Goal: Task Accomplishment & Management: Use online tool/utility

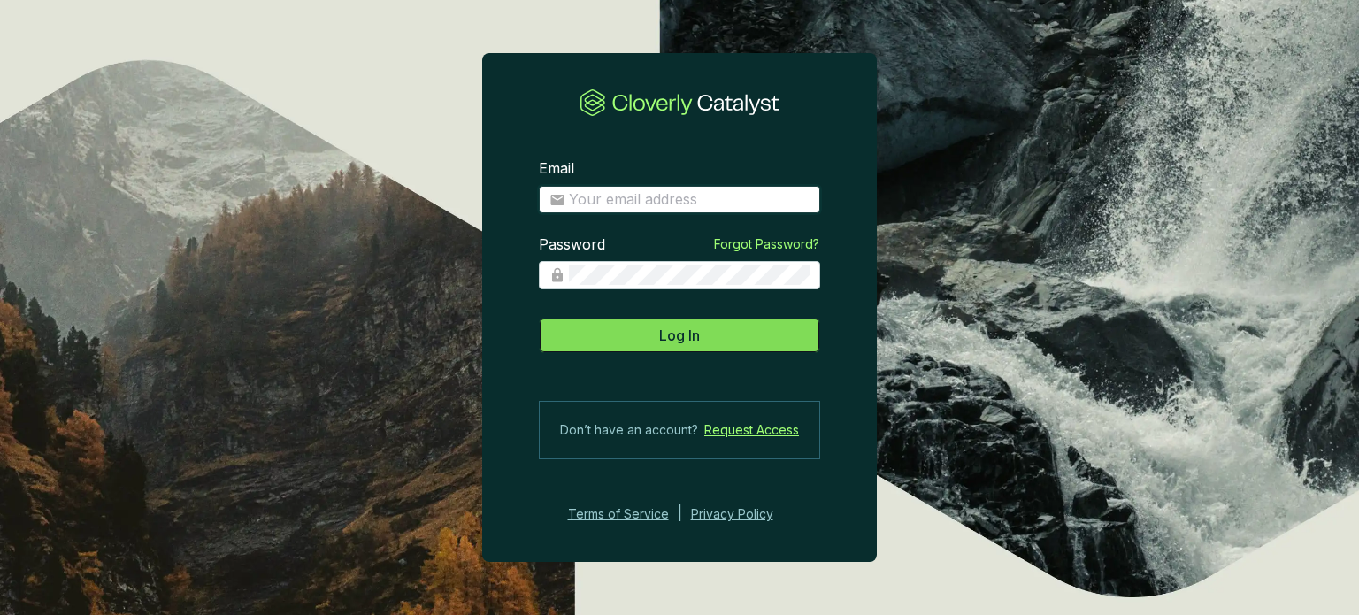
type input "[PERSON_NAME][EMAIL_ADDRESS][DOMAIN_NAME]"
click at [650, 335] on button "Log In" at bounding box center [679, 335] width 281 height 35
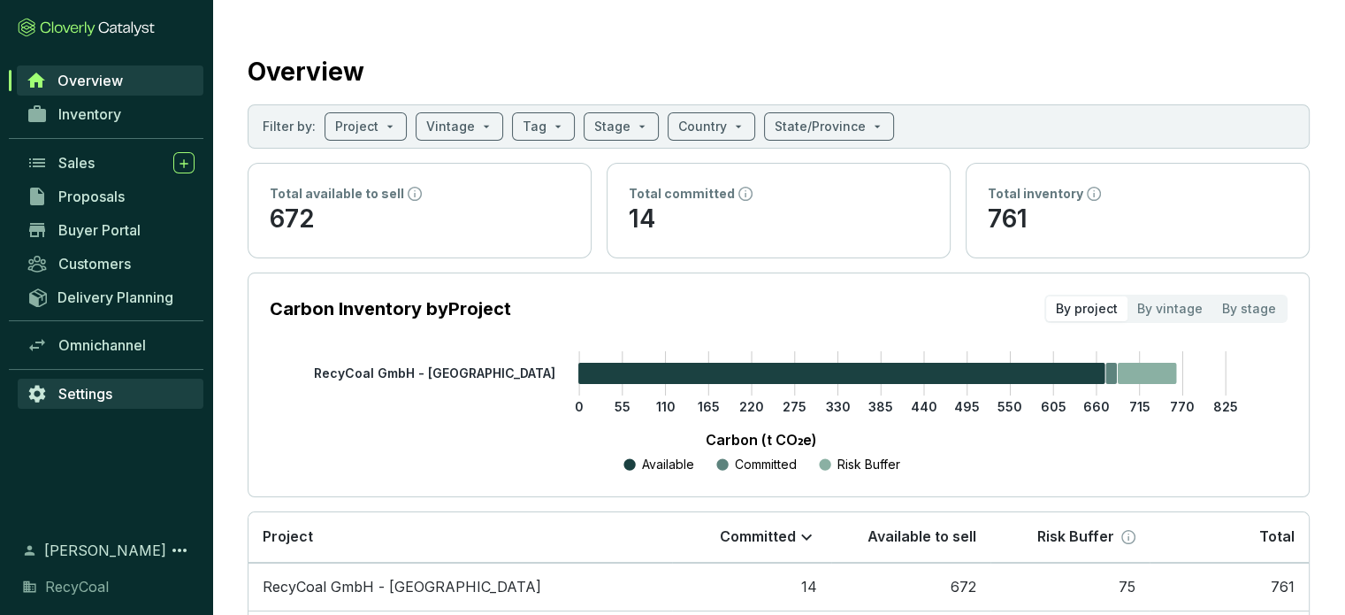
click at [103, 391] on span "Settings" at bounding box center [85, 394] width 54 height 18
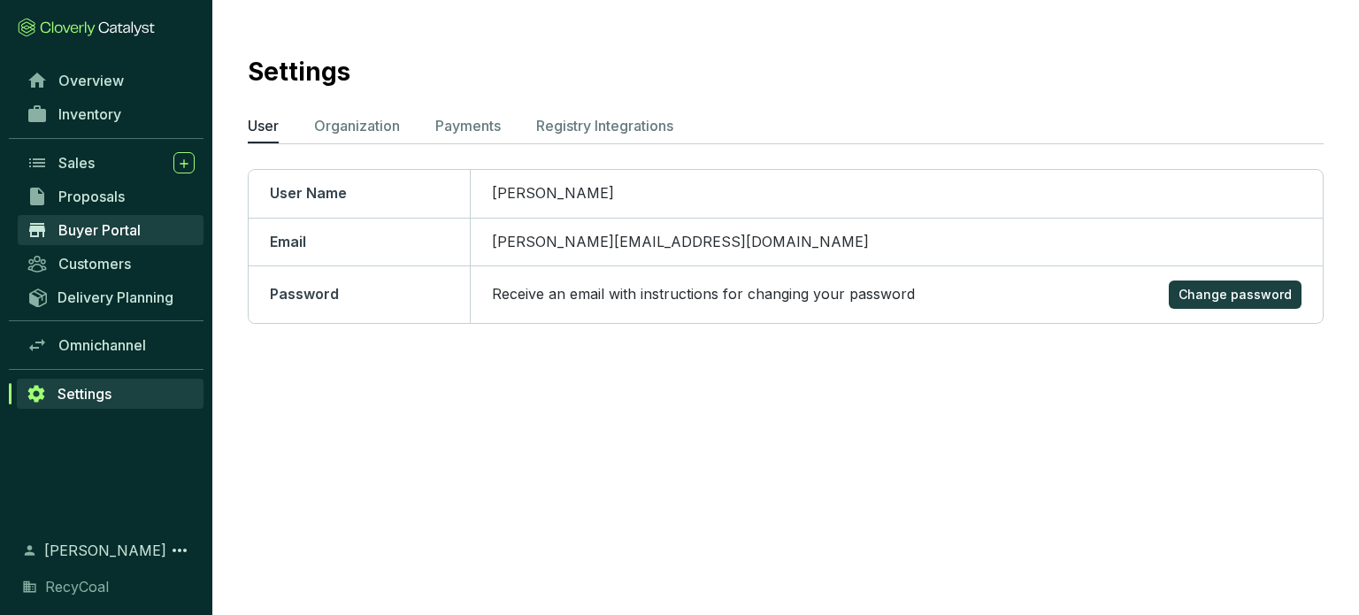
click at [96, 233] on span "Buyer Portal" at bounding box center [99, 230] width 82 height 18
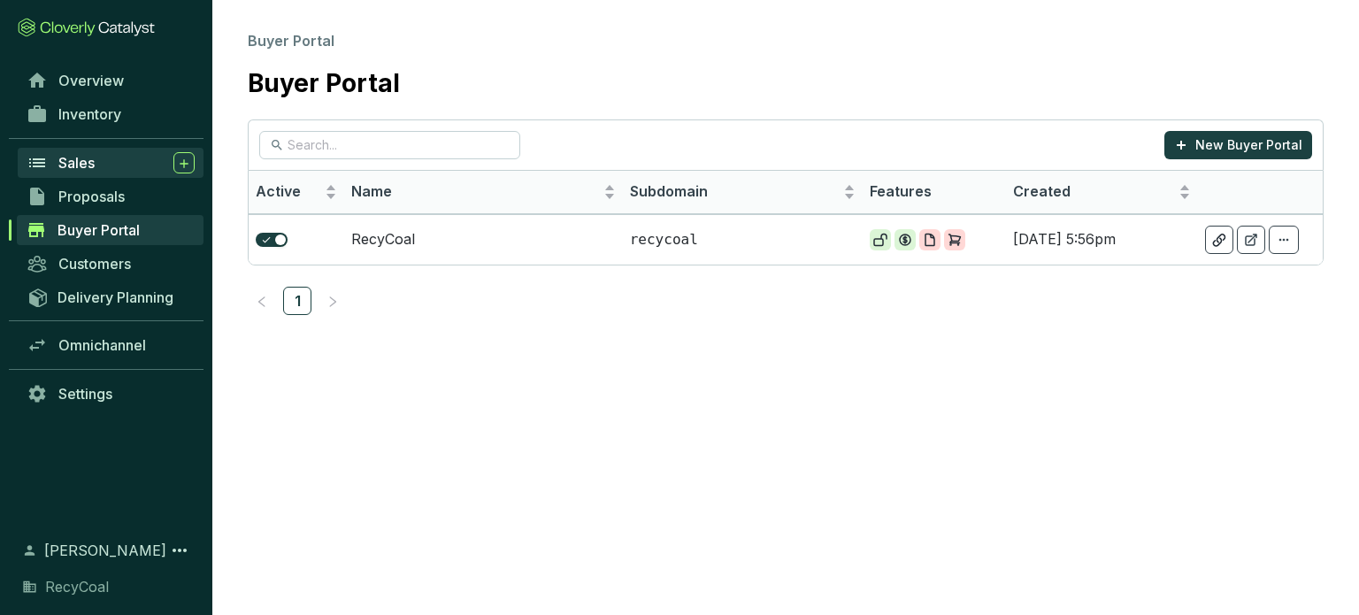
click at [111, 160] on div "Sales" at bounding box center [126, 162] width 136 height 21
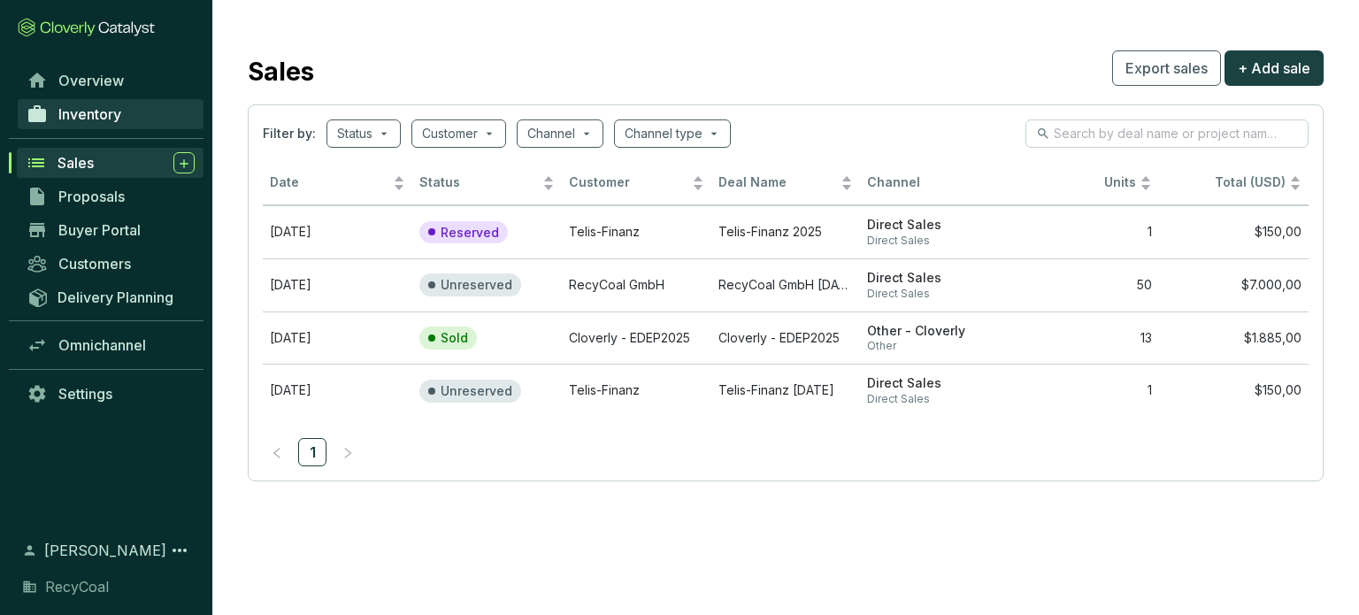
click at [145, 105] on link "Inventory" at bounding box center [111, 114] width 186 height 30
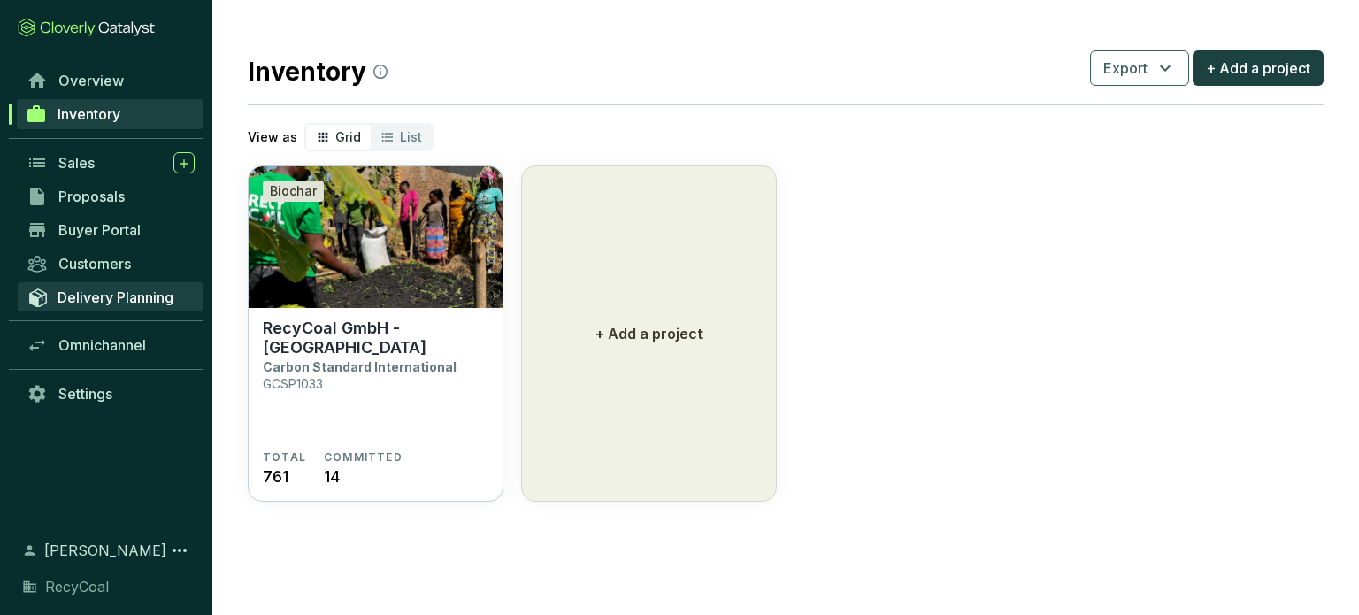
click at [134, 289] on span "Delivery Planning" at bounding box center [115, 297] width 116 height 18
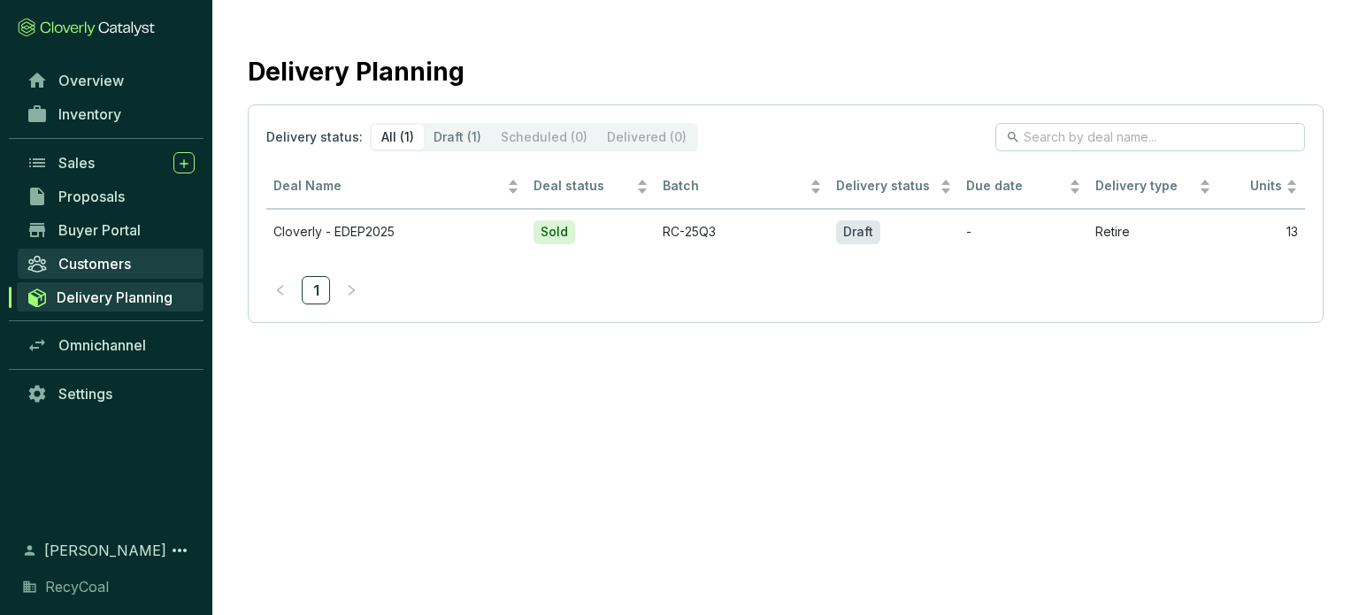
click at [111, 250] on link "Customers" at bounding box center [111, 264] width 186 height 30
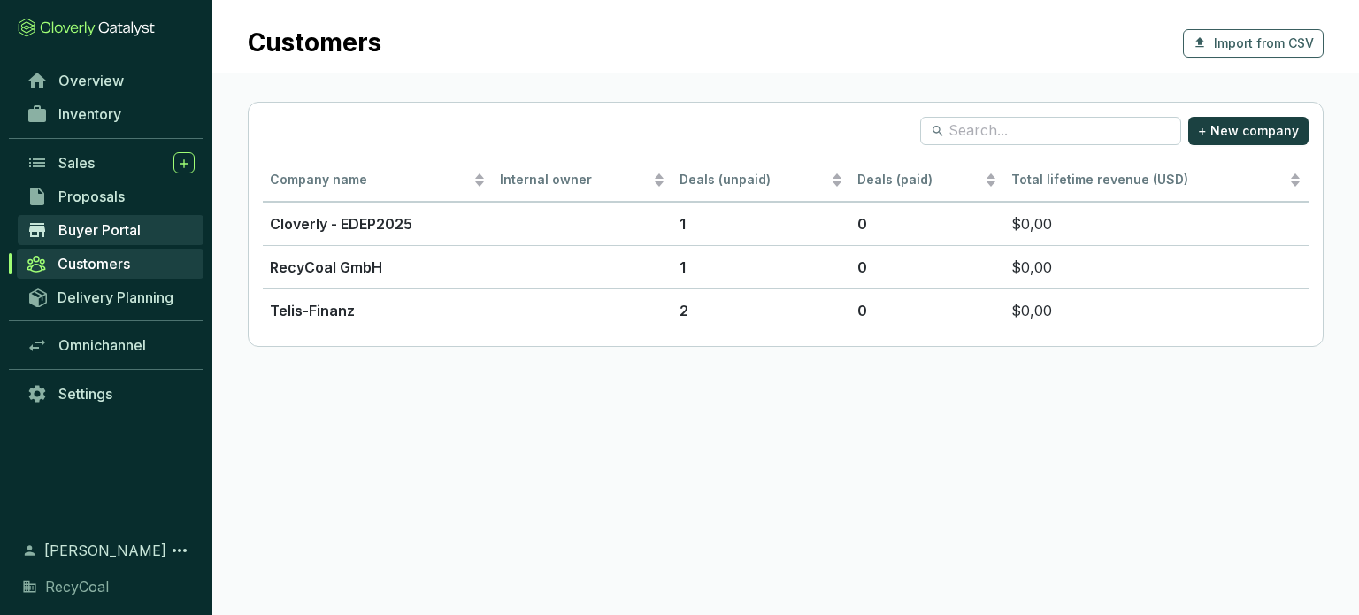
click at [148, 222] on link "Buyer Portal" at bounding box center [111, 230] width 186 height 30
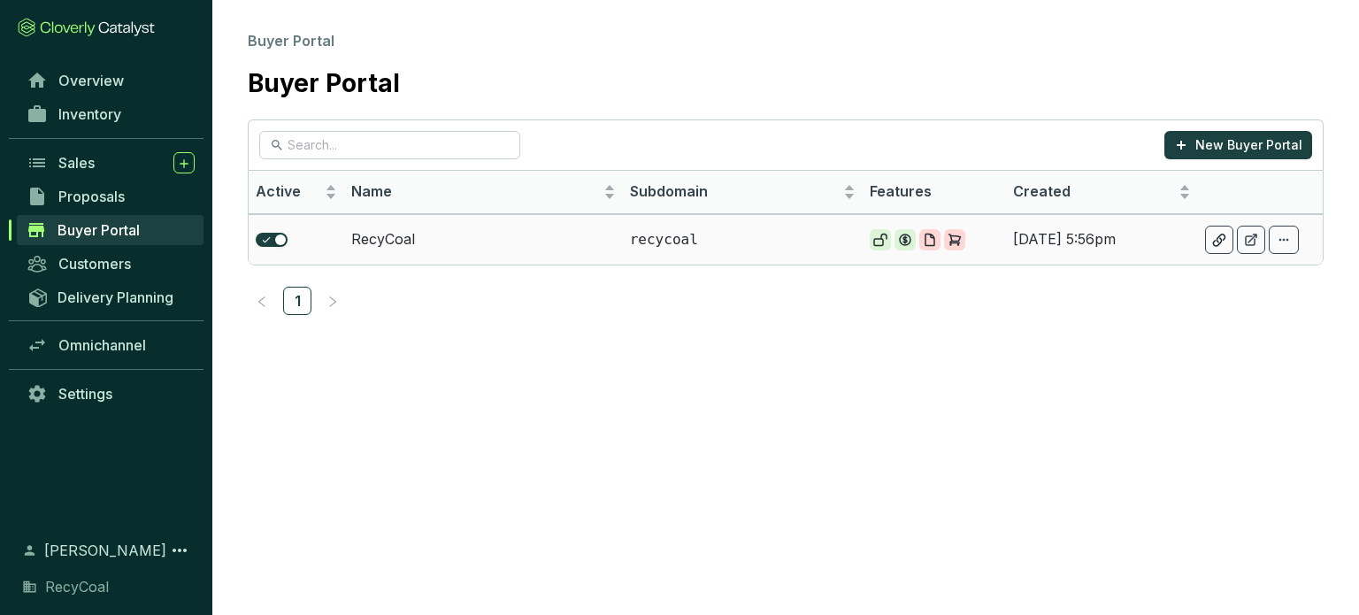
click at [359, 230] on td "RecyCoal" at bounding box center [483, 239] width 278 height 50
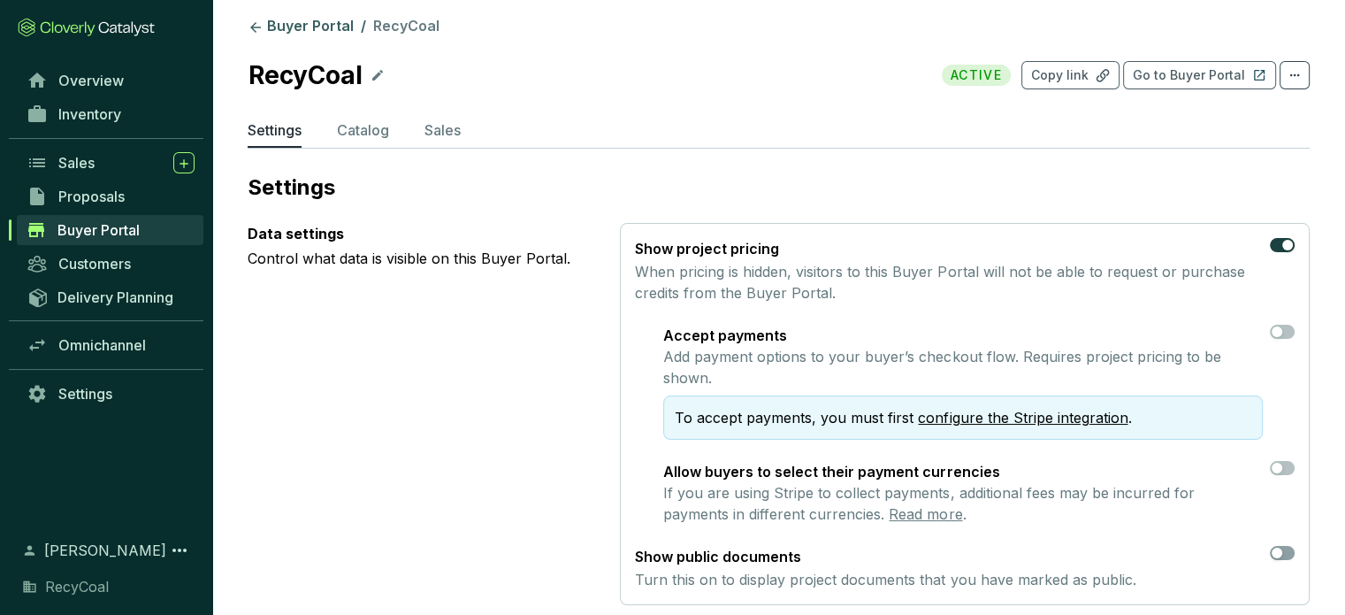
scroll to position [4, 0]
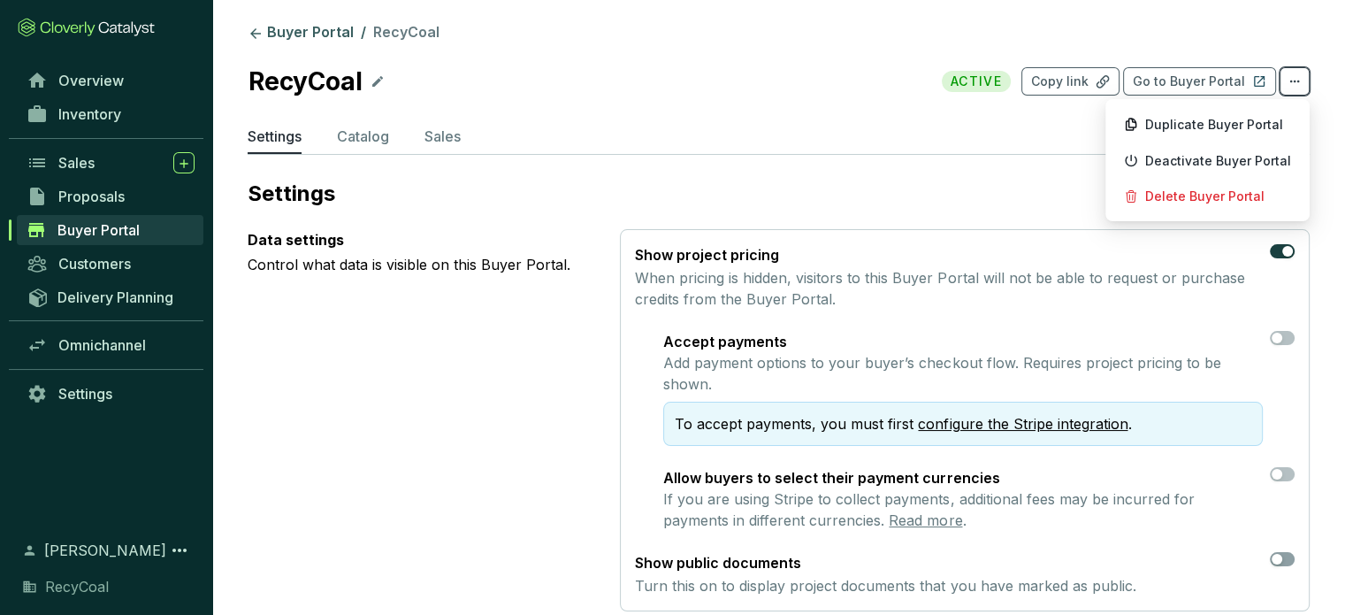
click at [1284, 75] on span at bounding box center [1295, 81] width 30 height 28
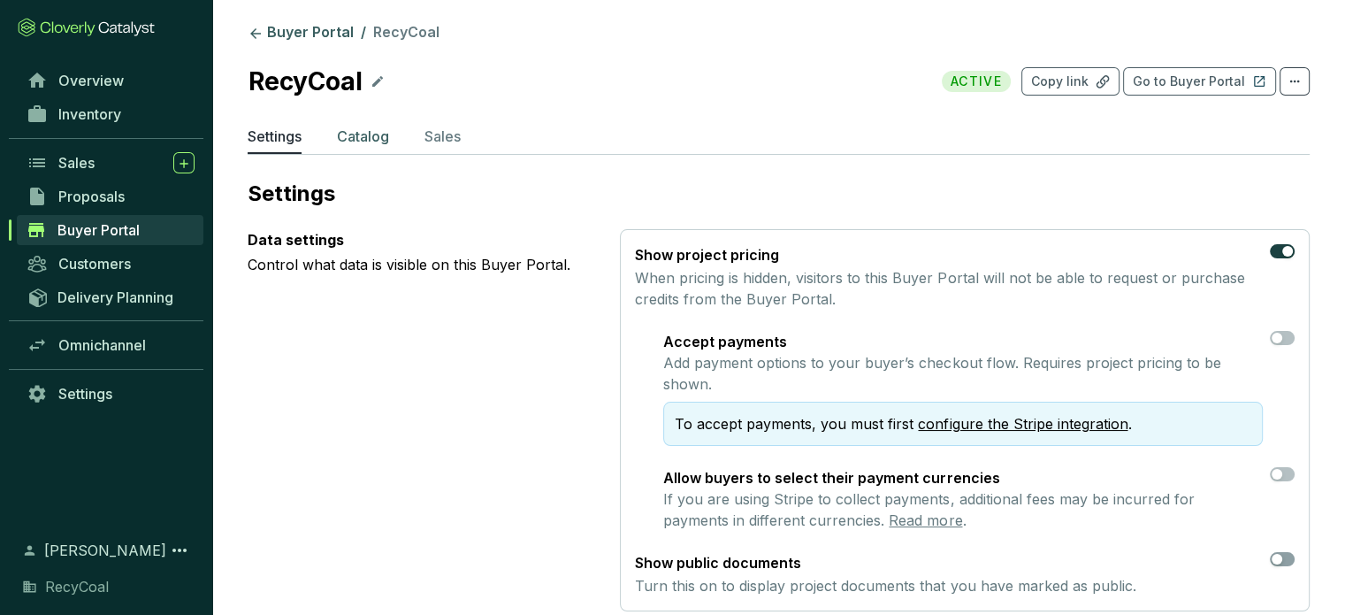
click at [378, 141] on p "Catalog" at bounding box center [363, 136] width 52 height 21
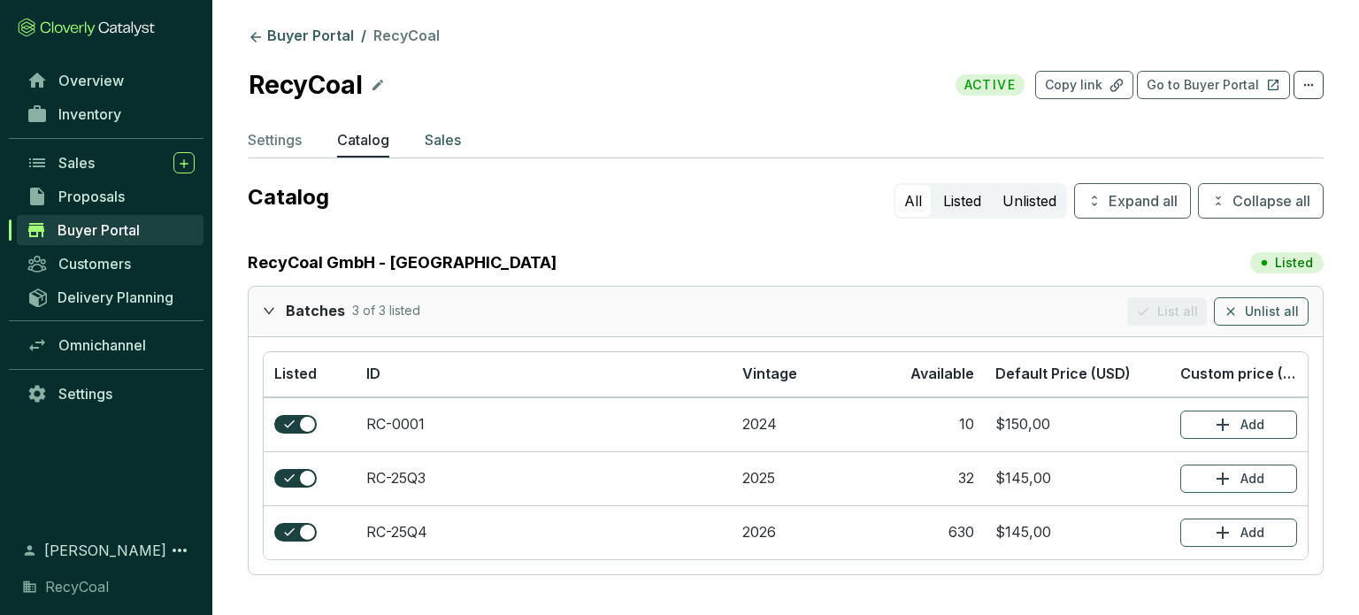
click at [428, 143] on p "Sales" at bounding box center [443, 139] width 36 height 21
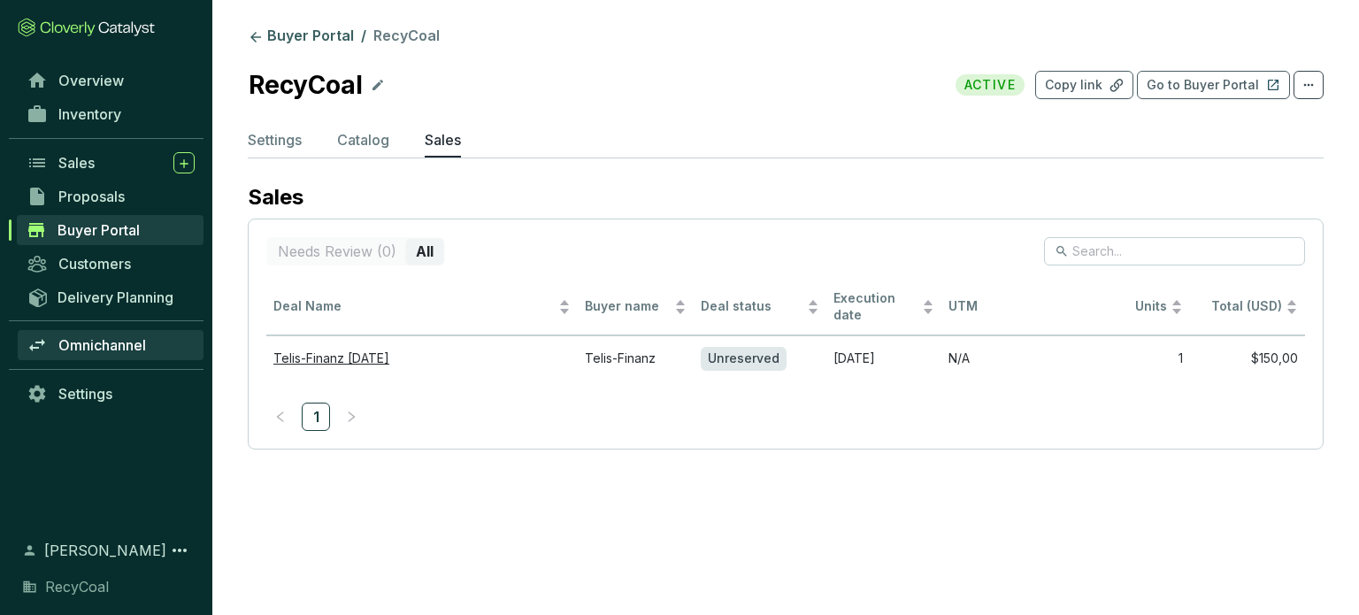
click at [125, 337] on span "Omnichannel" at bounding box center [102, 345] width 88 height 18
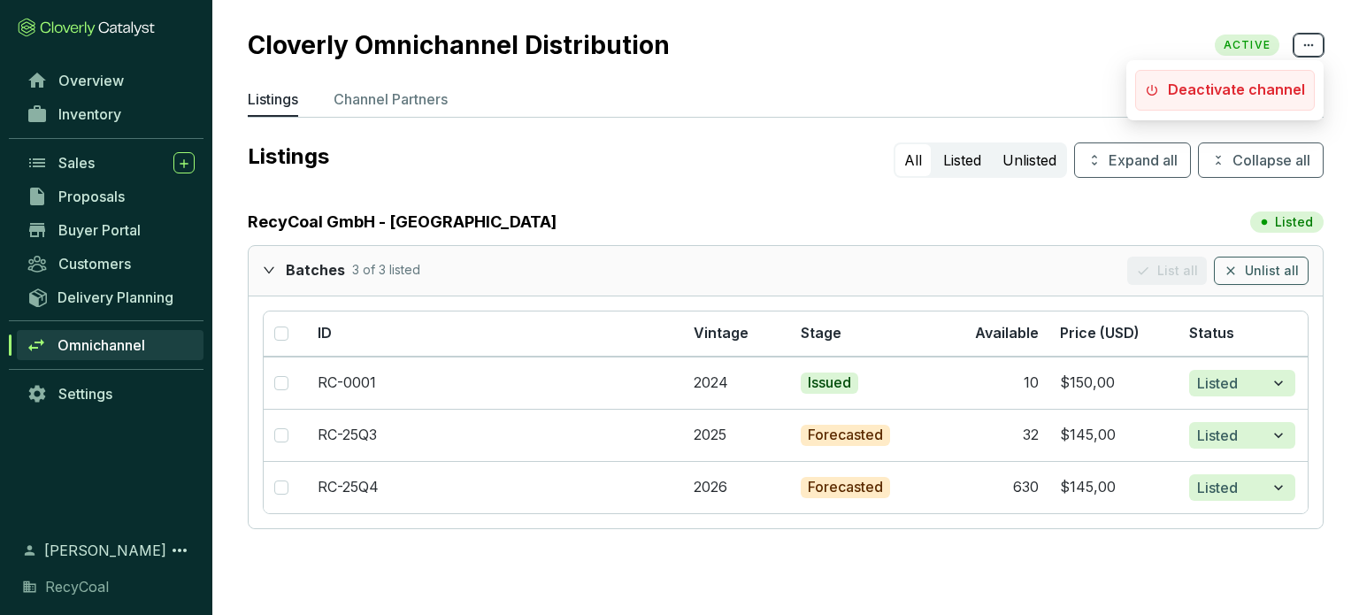
click at [1316, 50] on span at bounding box center [1308, 45] width 30 height 23
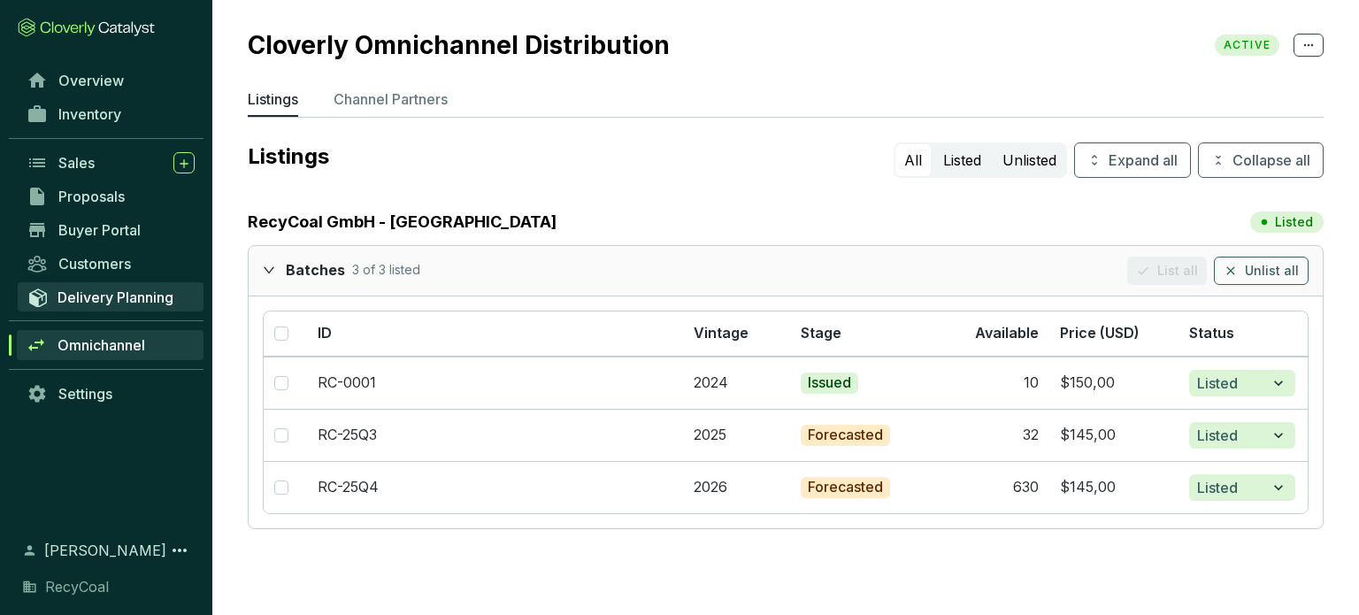
click at [115, 303] on span "Delivery Planning" at bounding box center [115, 297] width 116 height 18
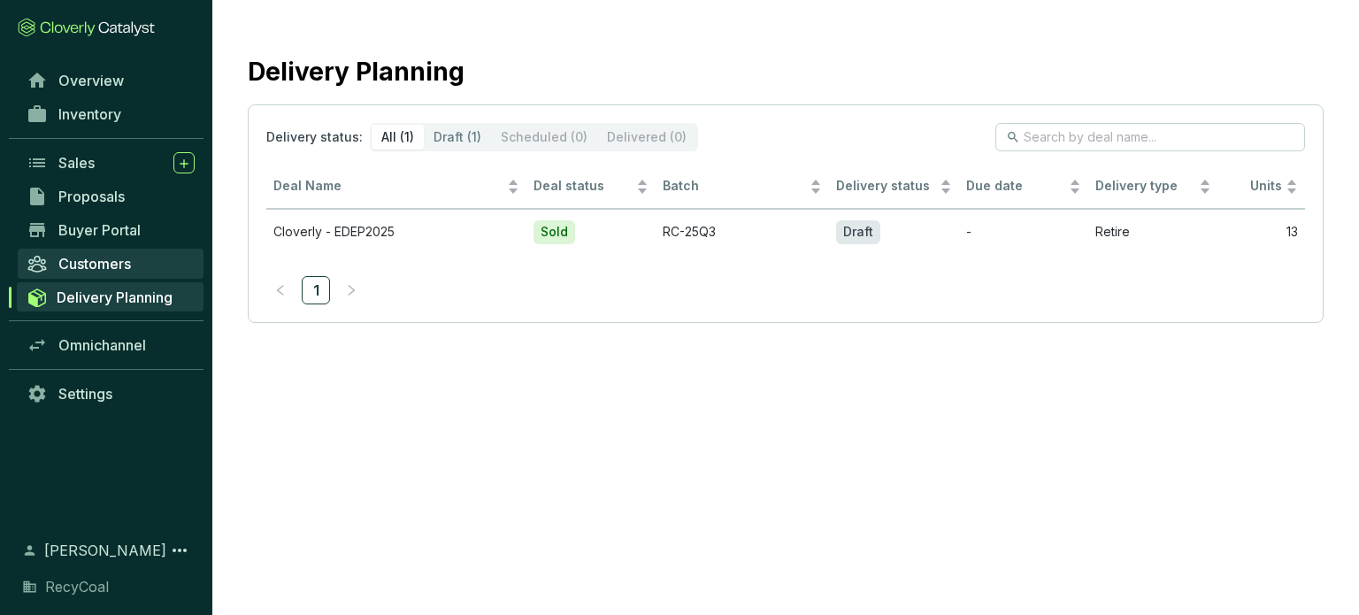
click at [74, 257] on span "Customers" at bounding box center [94, 264] width 73 height 18
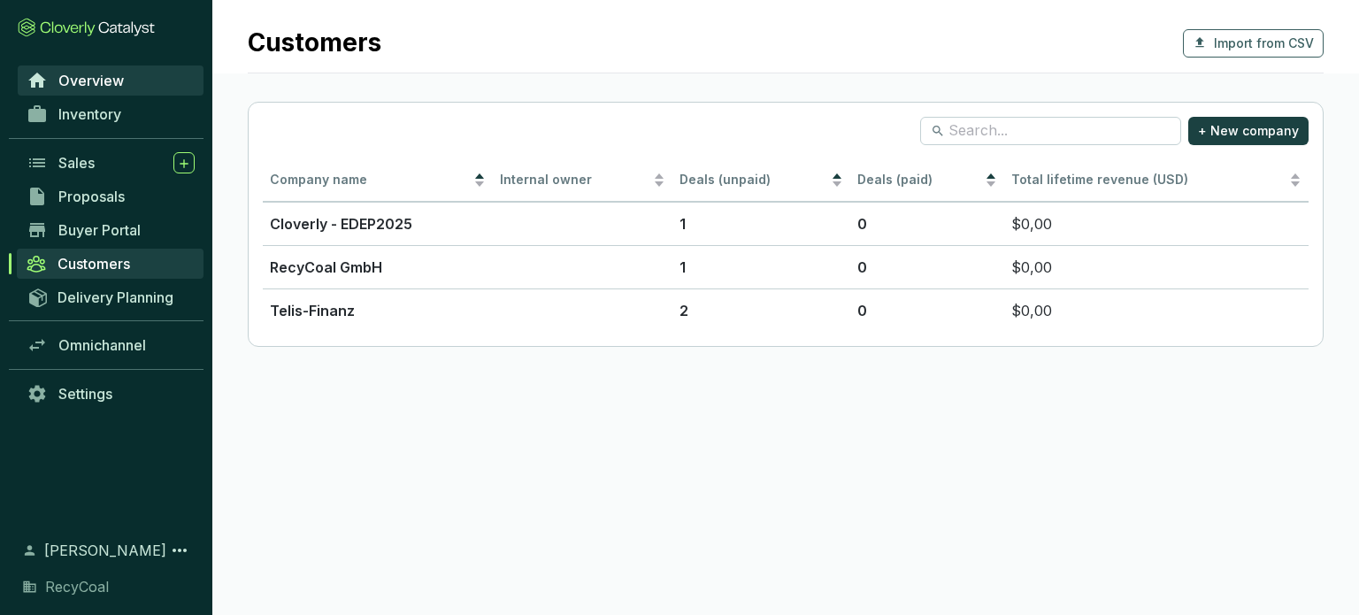
click at [89, 88] on span "Overview" at bounding box center [90, 81] width 65 height 18
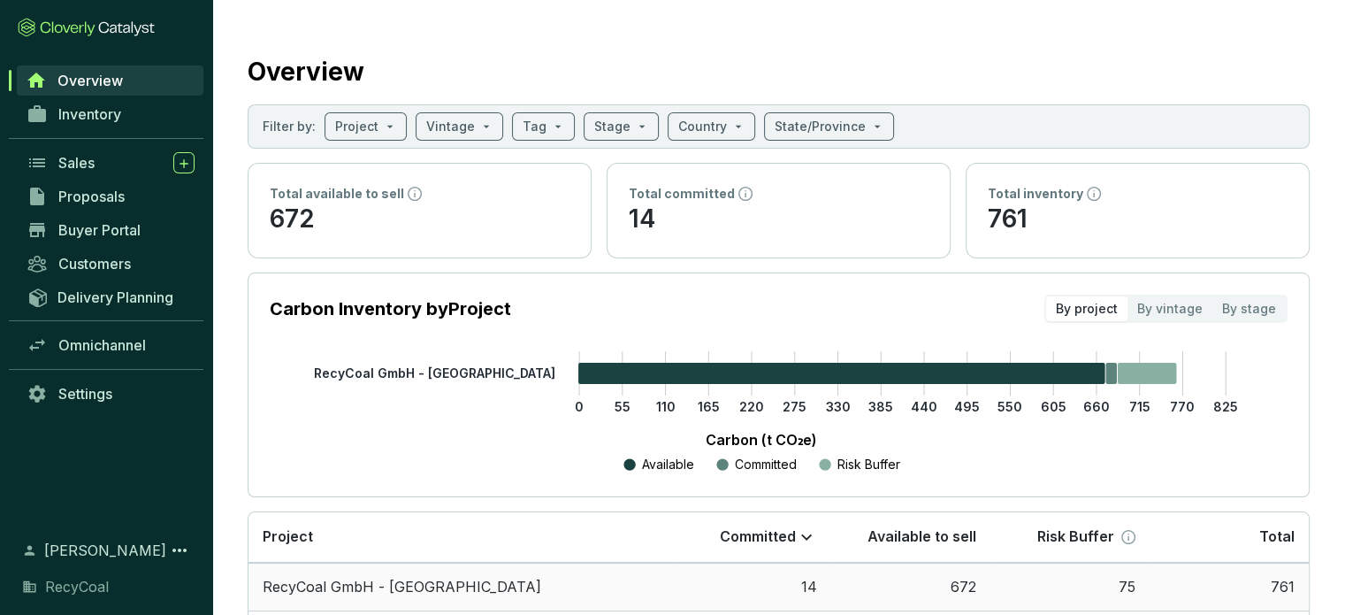
scroll to position [88, 0]
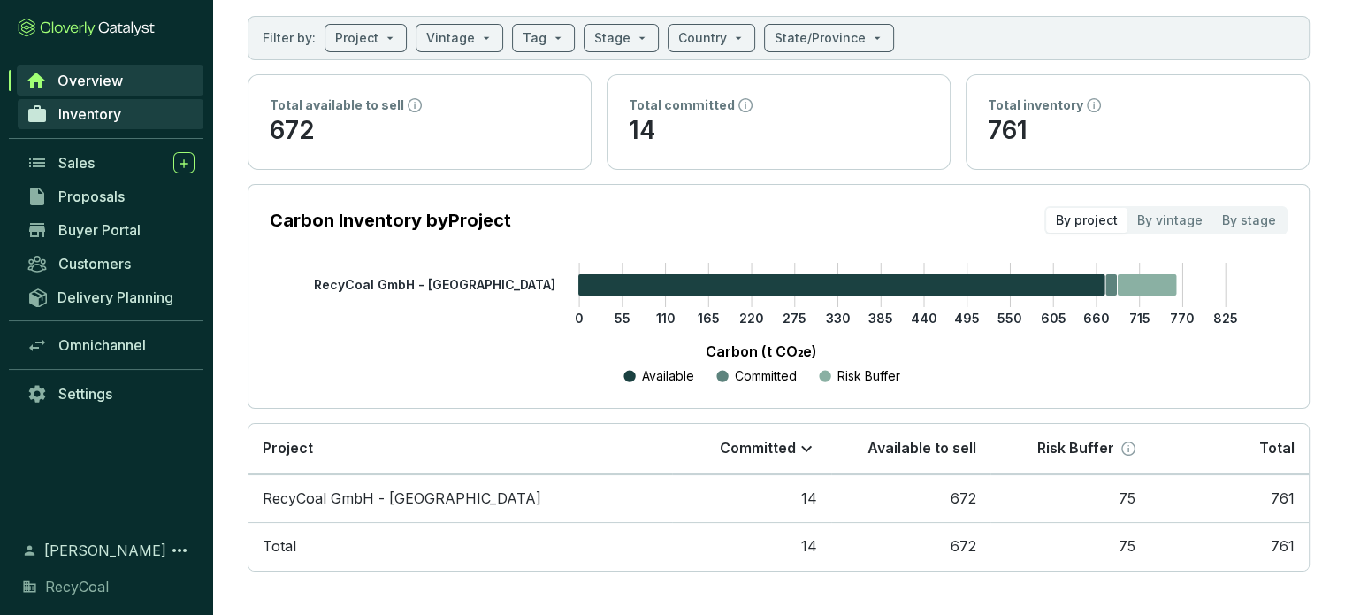
click at [125, 112] on link "Inventory" at bounding box center [111, 114] width 186 height 30
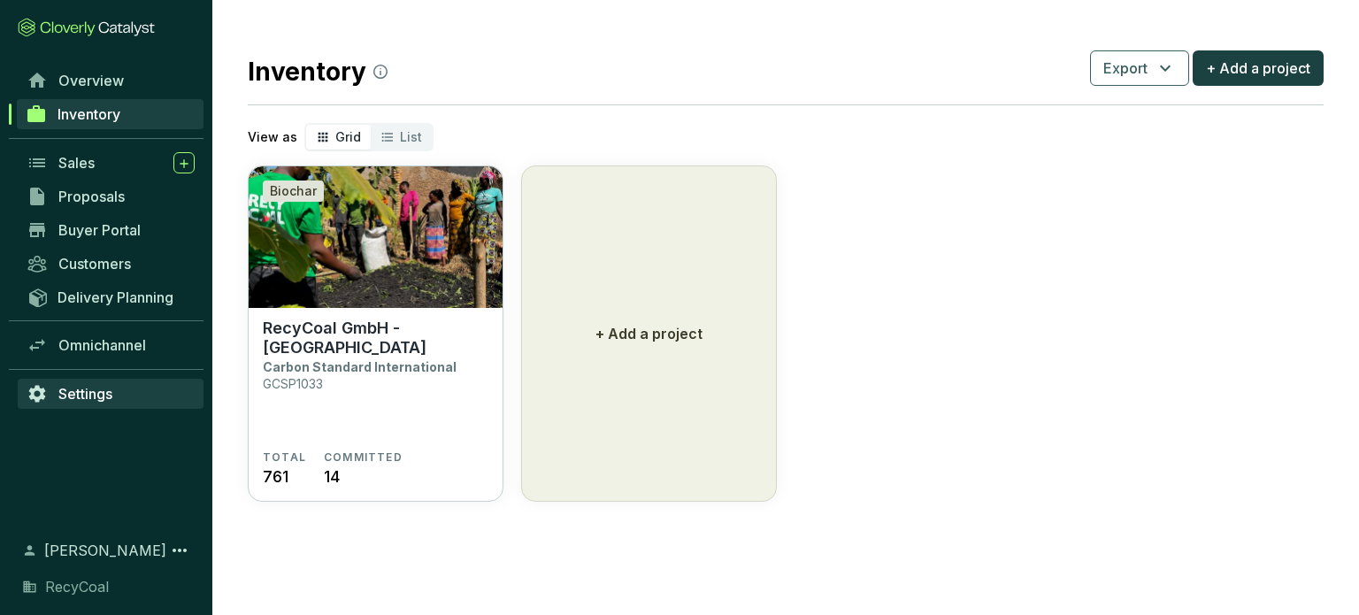
click at [135, 394] on link "Settings" at bounding box center [111, 394] width 186 height 30
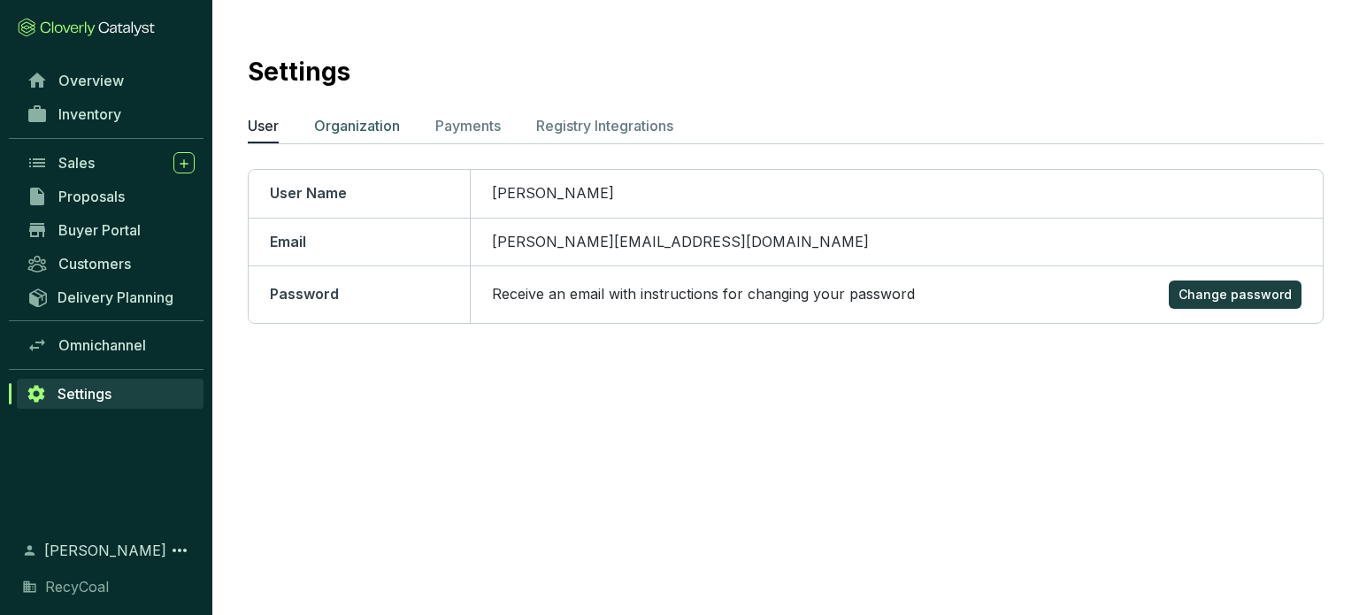
click at [360, 116] on p "Organization" at bounding box center [357, 125] width 86 height 21
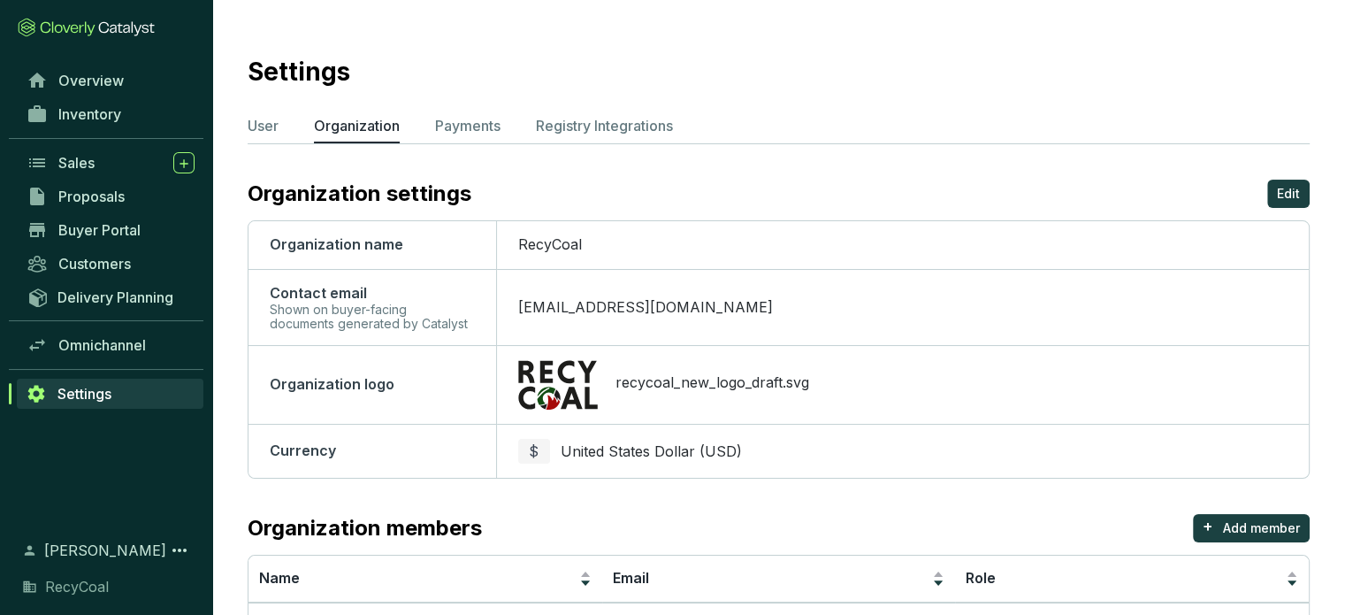
click at [533, 124] on ul "User Organization Payments Registry Integrations" at bounding box center [779, 129] width 1062 height 28
click at [593, 134] on p "Registry Integrations" at bounding box center [604, 125] width 137 height 21
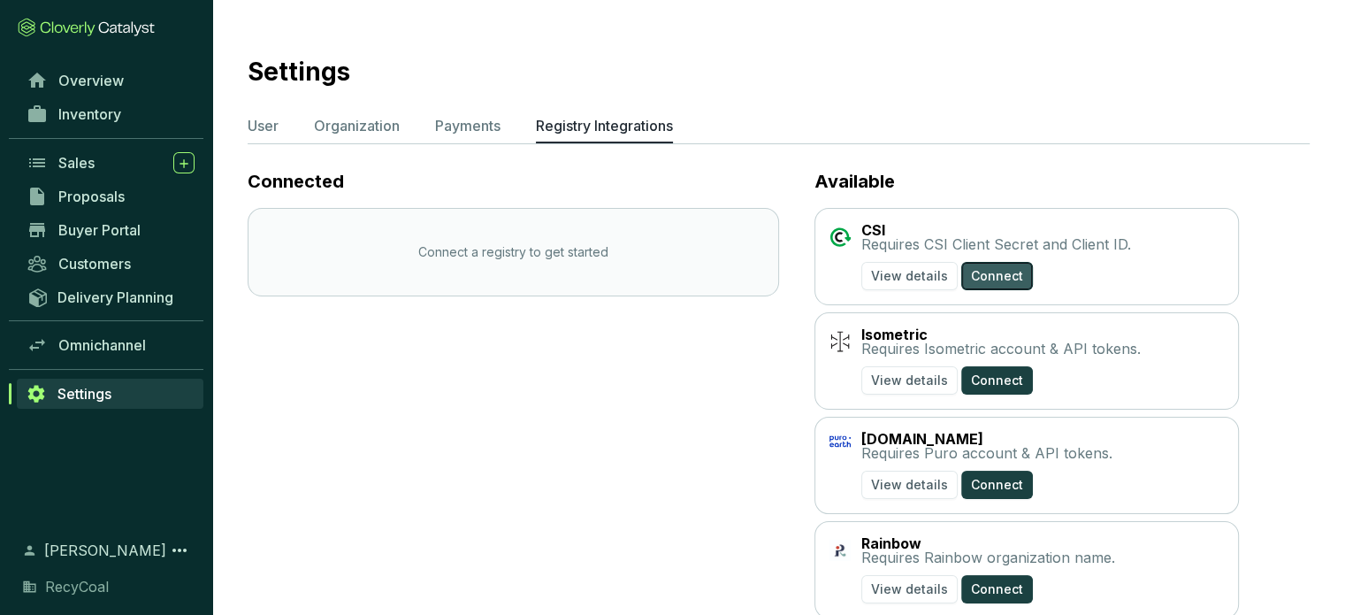
click at [983, 272] on span "Connect" at bounding box center [997, 276] width 52 height 18
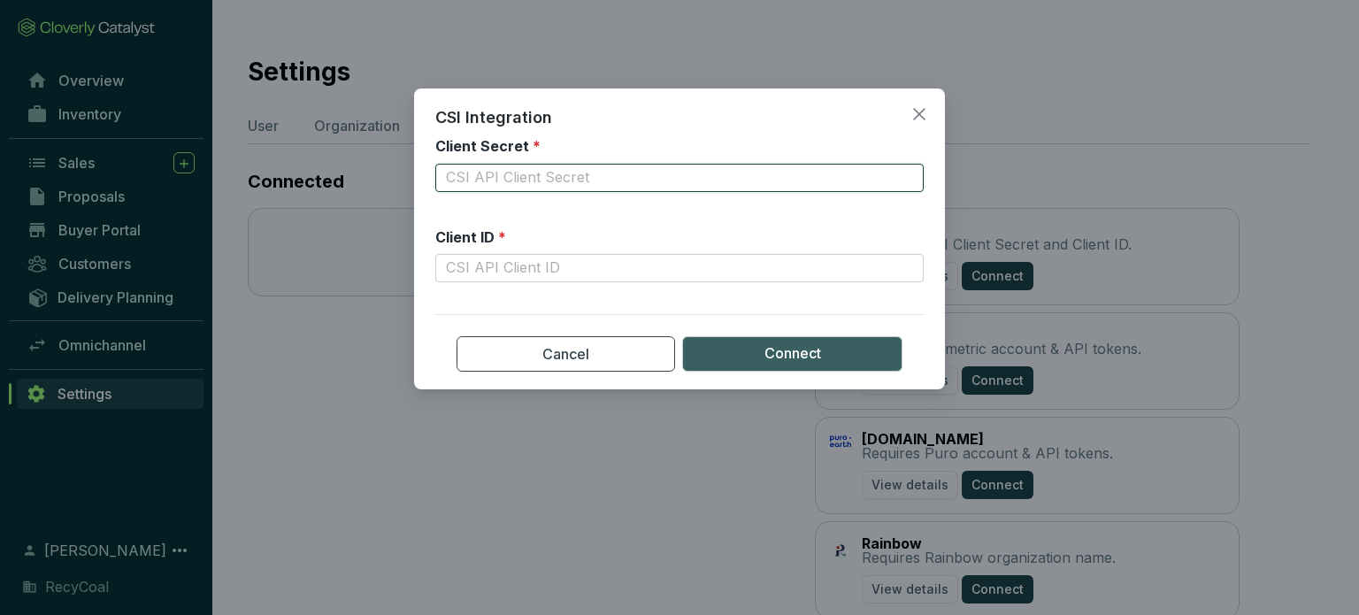
click at [743, 176] on input "Client Secret *" at bounding box center [679, 178] width 488 height 28
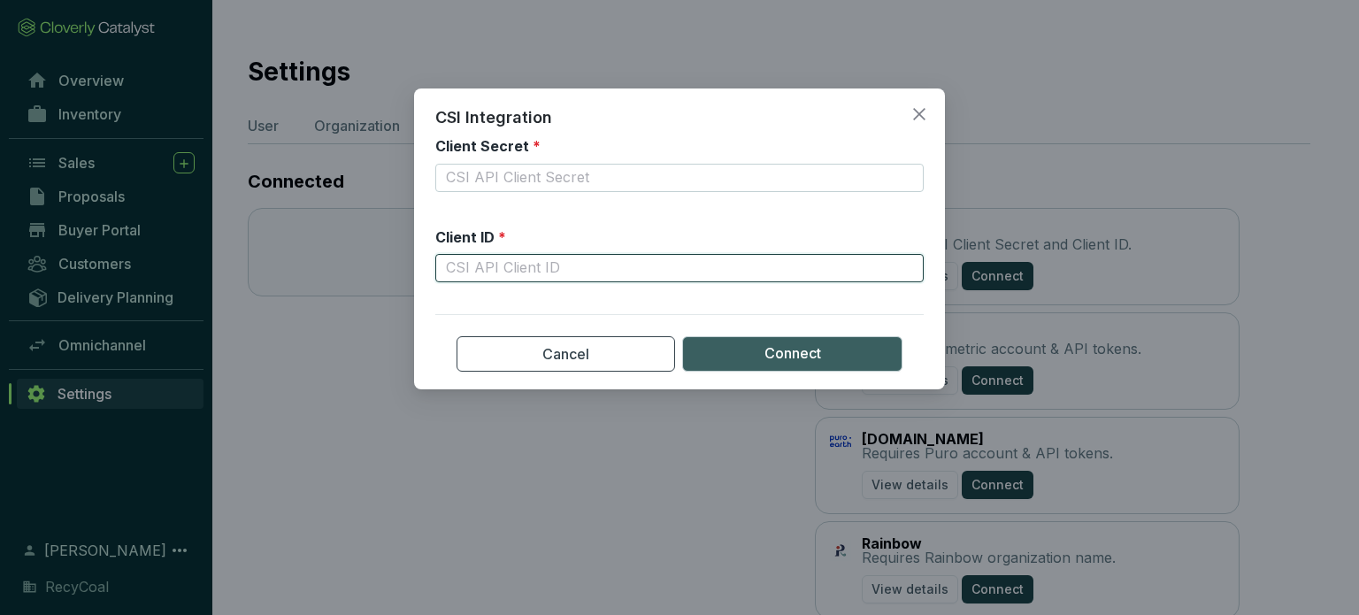
click at [688, 272] on input "Client ID *" at bounding box center [679, 268] width 488 height 28
paste input "OP_A89690AE-A410-4125-A6D8-571603FCBF9F"
type input "OP_A89690AE-A410-4125-A6D8-571603FCBF9F"
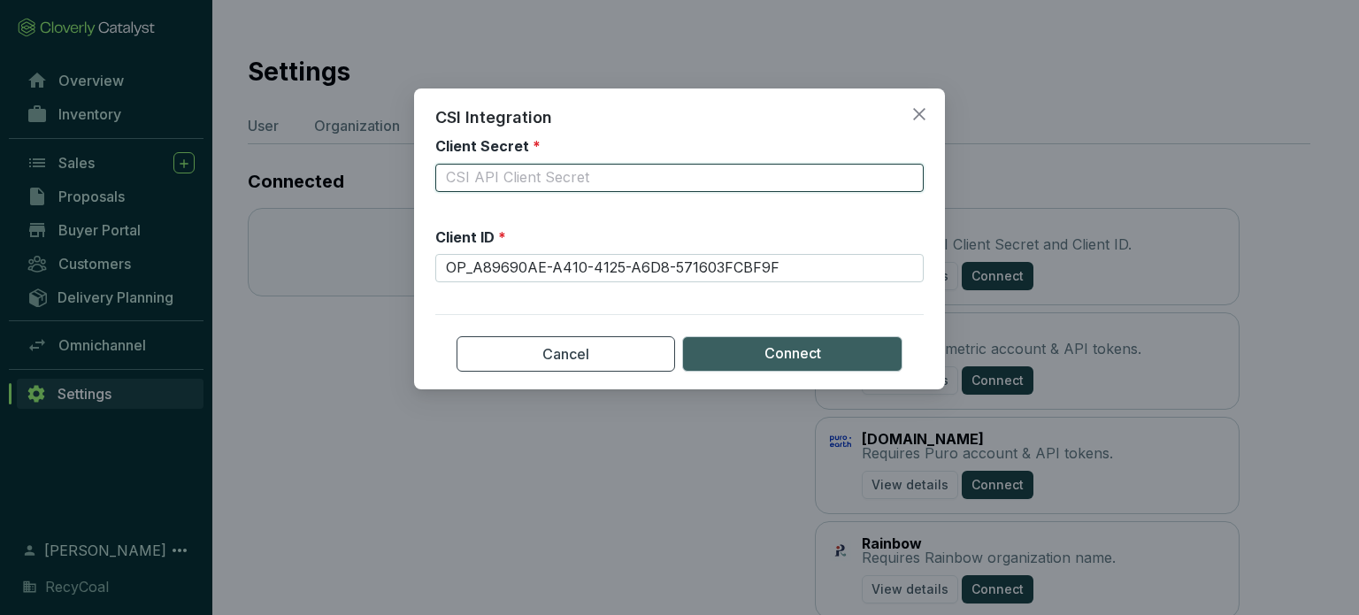
click at [817, 180] on input "Client Secret *" at bounding box center [679, 178] width 488 height 28
paste input "CBCD7900-B385-489F-AE2D-D061E2491965"
type input "CBCD7900-B385-489F-AE2D-D061E2491965"
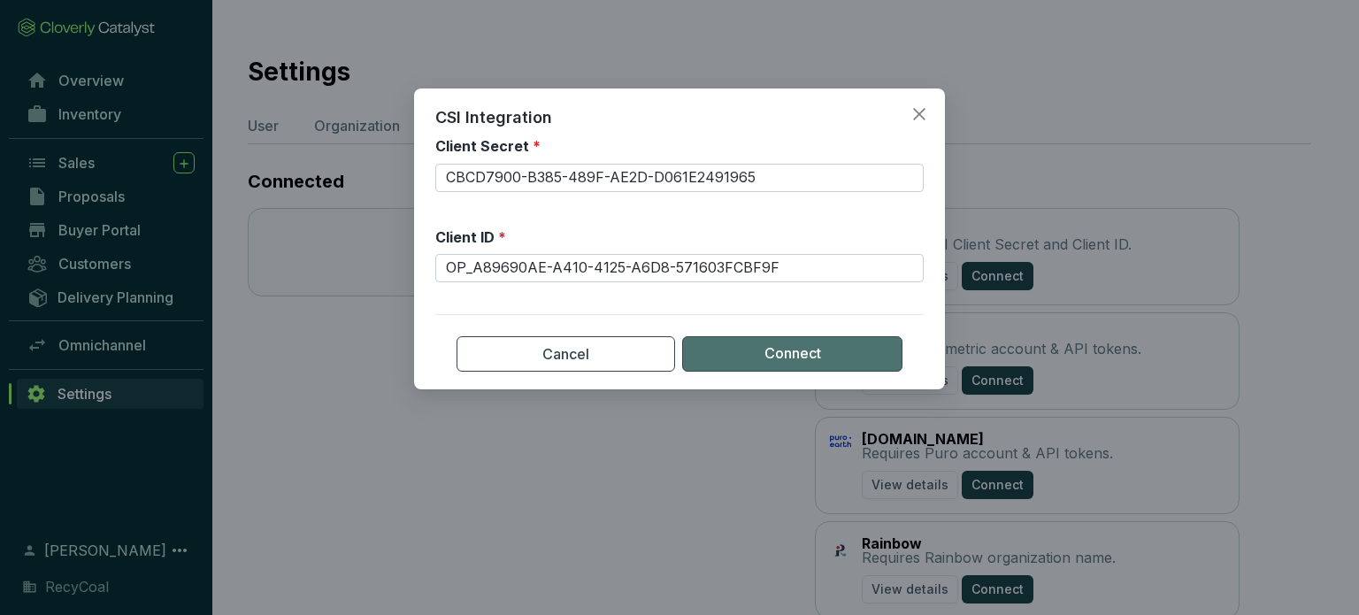
click at [792, 338] on button "Connect" at bounding box center [792, 353] width 220 height 35
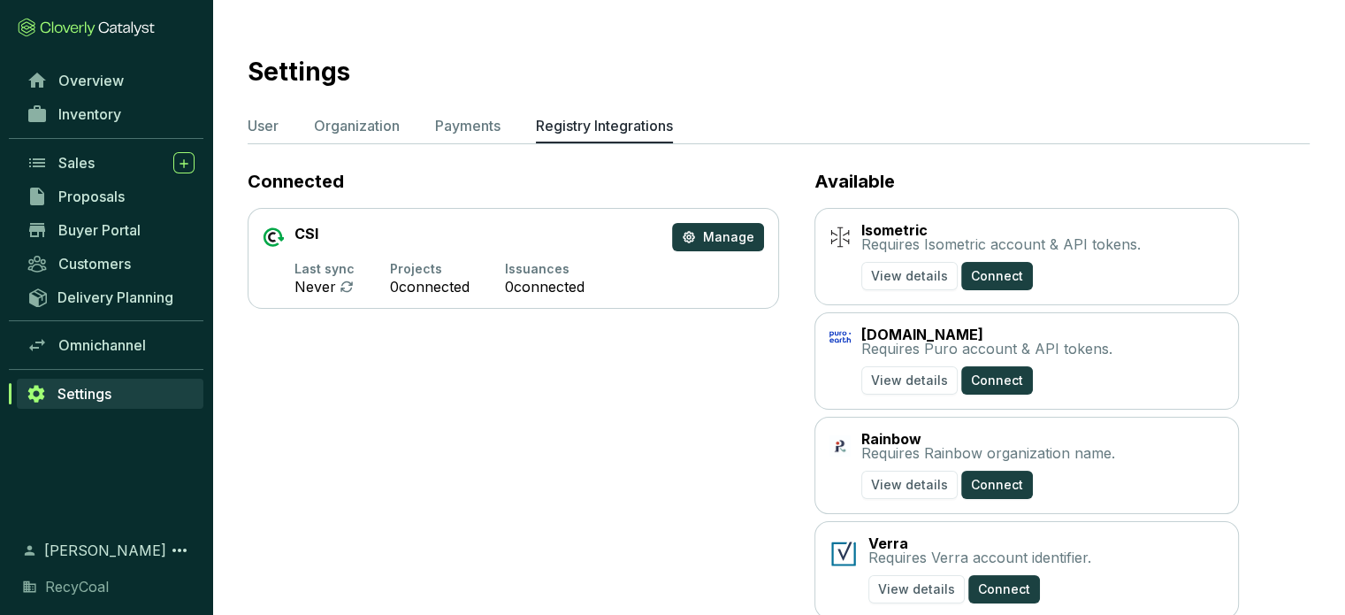
click at [626, 215] on section "CSI Manage Last sync Never Projects 0 connected Issuances 0 connected" at bounding box center [514, 258] width 532 height 101
click at [180, 551] on icon at bounding box center [179, 550] width 14 height 4
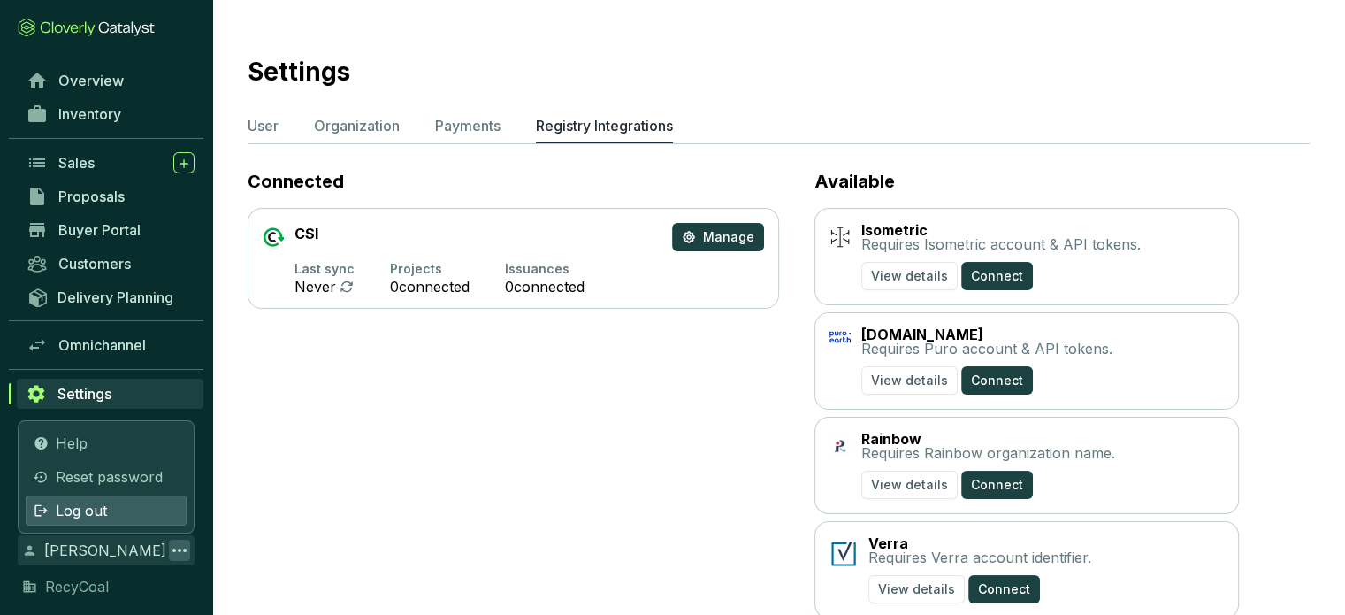
click at [119, 508] on div "Log out" at bounding box center [106, 510] width 161 height 30
